Goal: Information Seeking & Learning: Learn about a topic

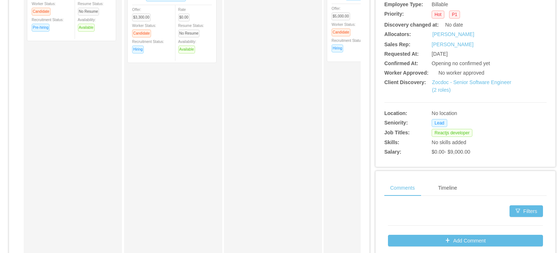
scroll to position [182, 0]
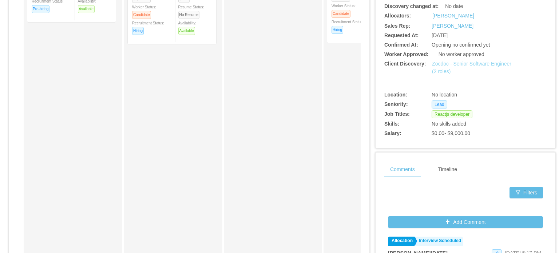
click at [465, 65] on link "Zocdoc - Senior Software Engineer (2 roles)" at bounding box center [471, 67] width 79 height 13
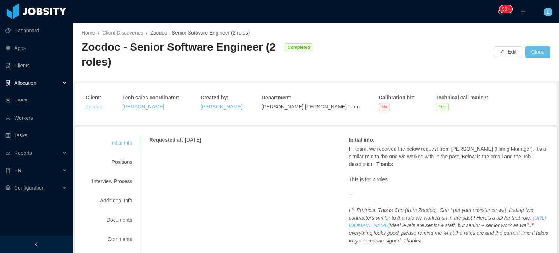
click at [89, 107] on link "Zocdoc" at bounding box center [94, 107] width 17 height 6
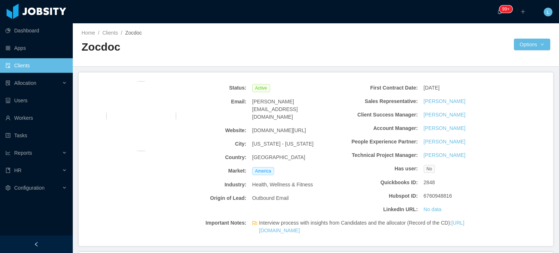
click at [269, 127] on span "[DOMAIN_NAME][URL]" at bounding box center [279, 131] width 54 height 8
copy span "[DOMAIN_NAME][URL]"
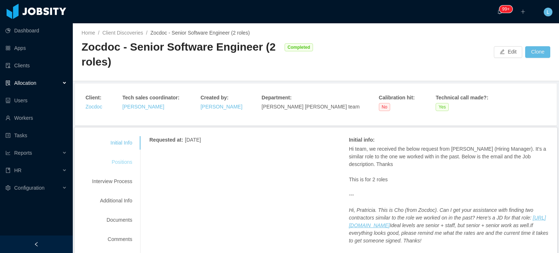
click at [117, 160] on div "Positions" at bounding box center [111, 161] width 57 height 13
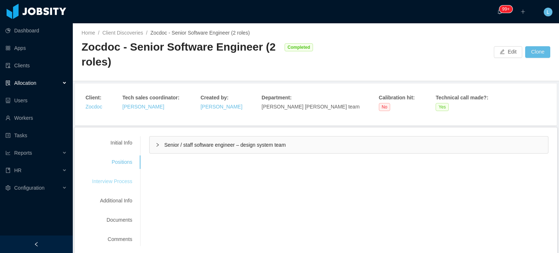
click at [117, 183] on div "Interview Process" at bounding box center [111, 181] width 57 height 13
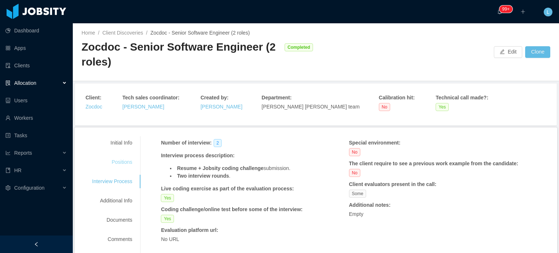
click at [115, 162] on div "Positions" at bounding box center [111, 161] width 57 height 13
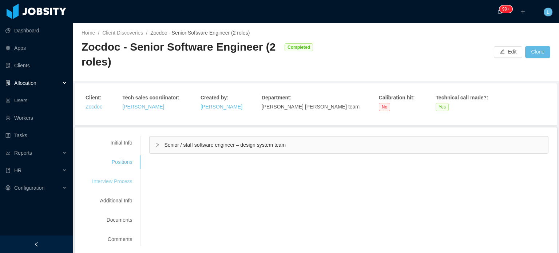
click at [130, 179] on div "Interview Process" at bounding box center [111, 181] width 57 height 13
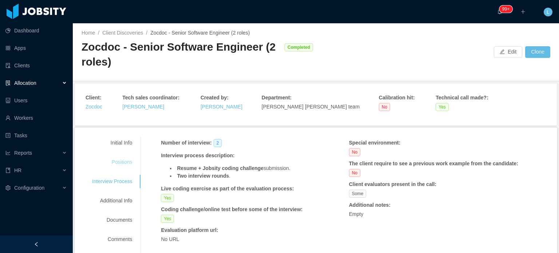
click at [120, 166] on div "Positions" at bounding box center [111, 161] width 57 height 13
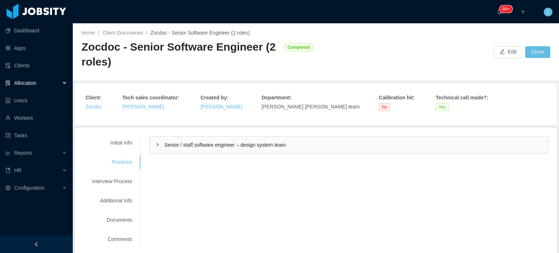
click at [215, 148] on div "Senior / staff software engineer – design system team" at bounding box center [349, 144] width 398 height 17
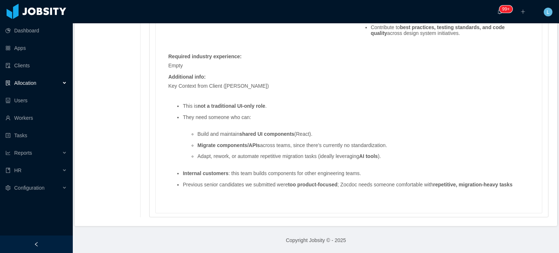
scroll to position [837, 0]
